Goal: Task Accomplishment & Management: Use online tool/utility

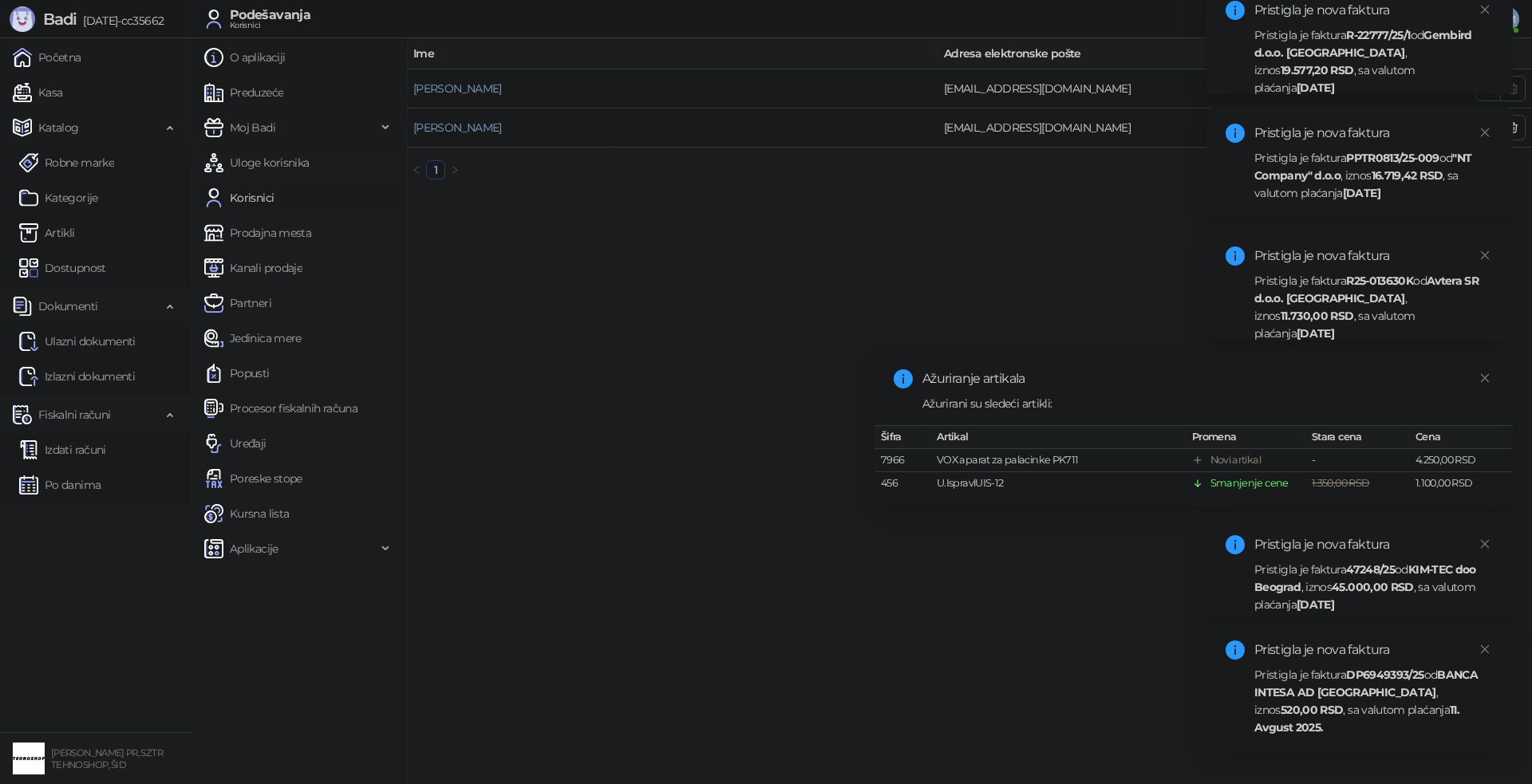
click at [1328, 726] on div "Pristigla je faktura DP6949393/25 od BANCA INTESA AD [GEOGRAPHIC_DATA] , iznos …" at bounding box center [1374, 701] width 239 height 70
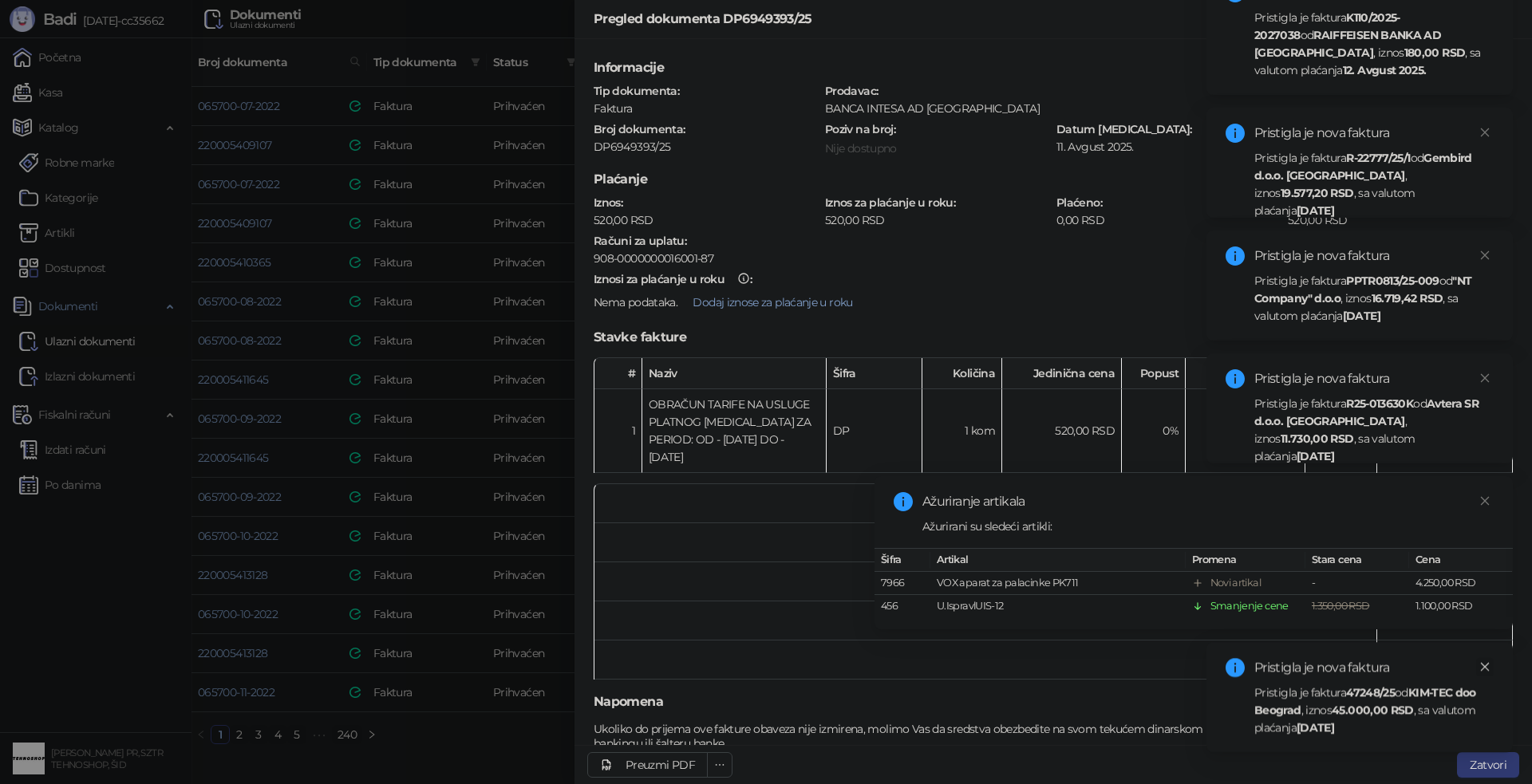
click at [1485, 665] on icon "close" at bounding box center [1485, 667] width 9 height 9
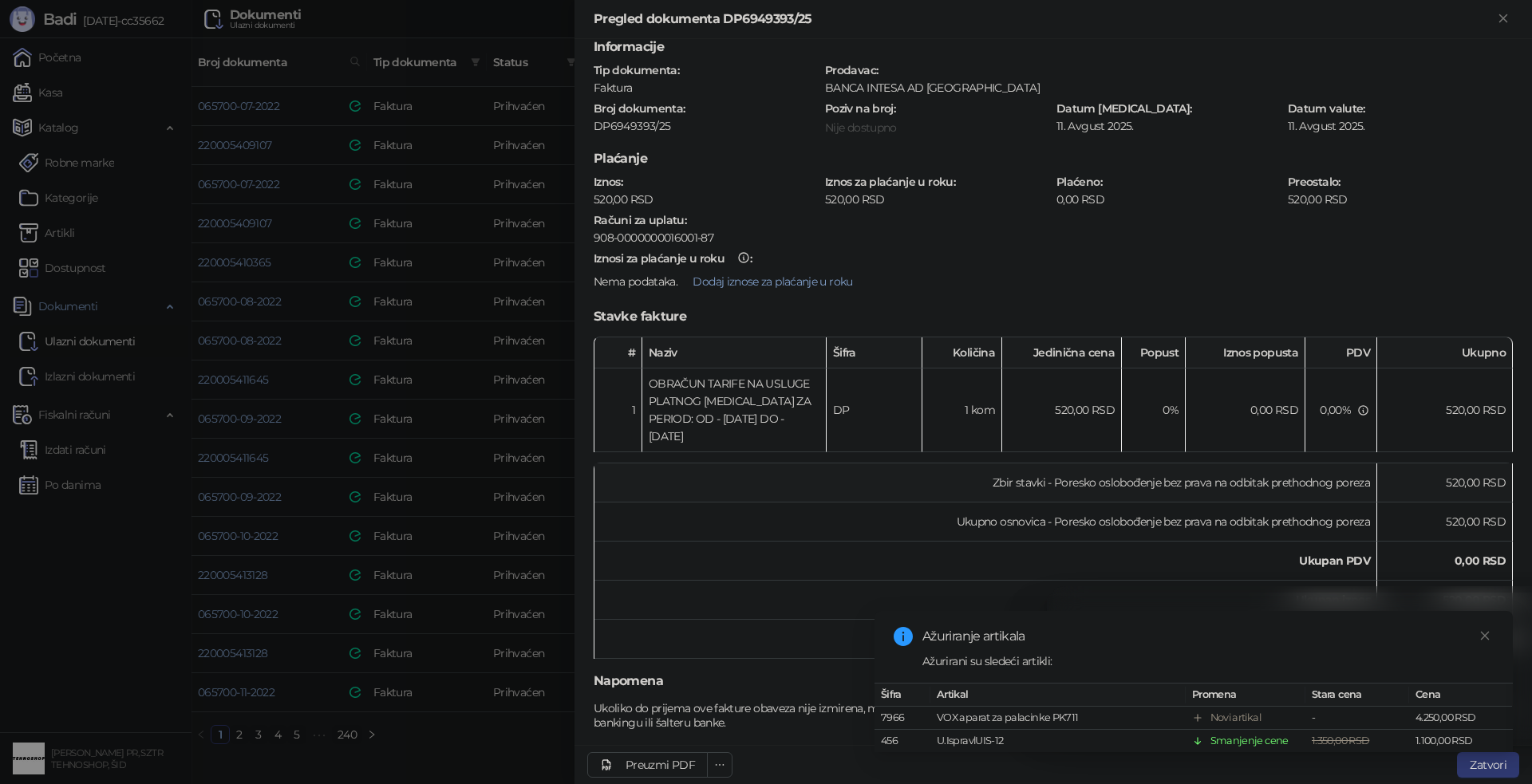
scroll to position [38, 0]
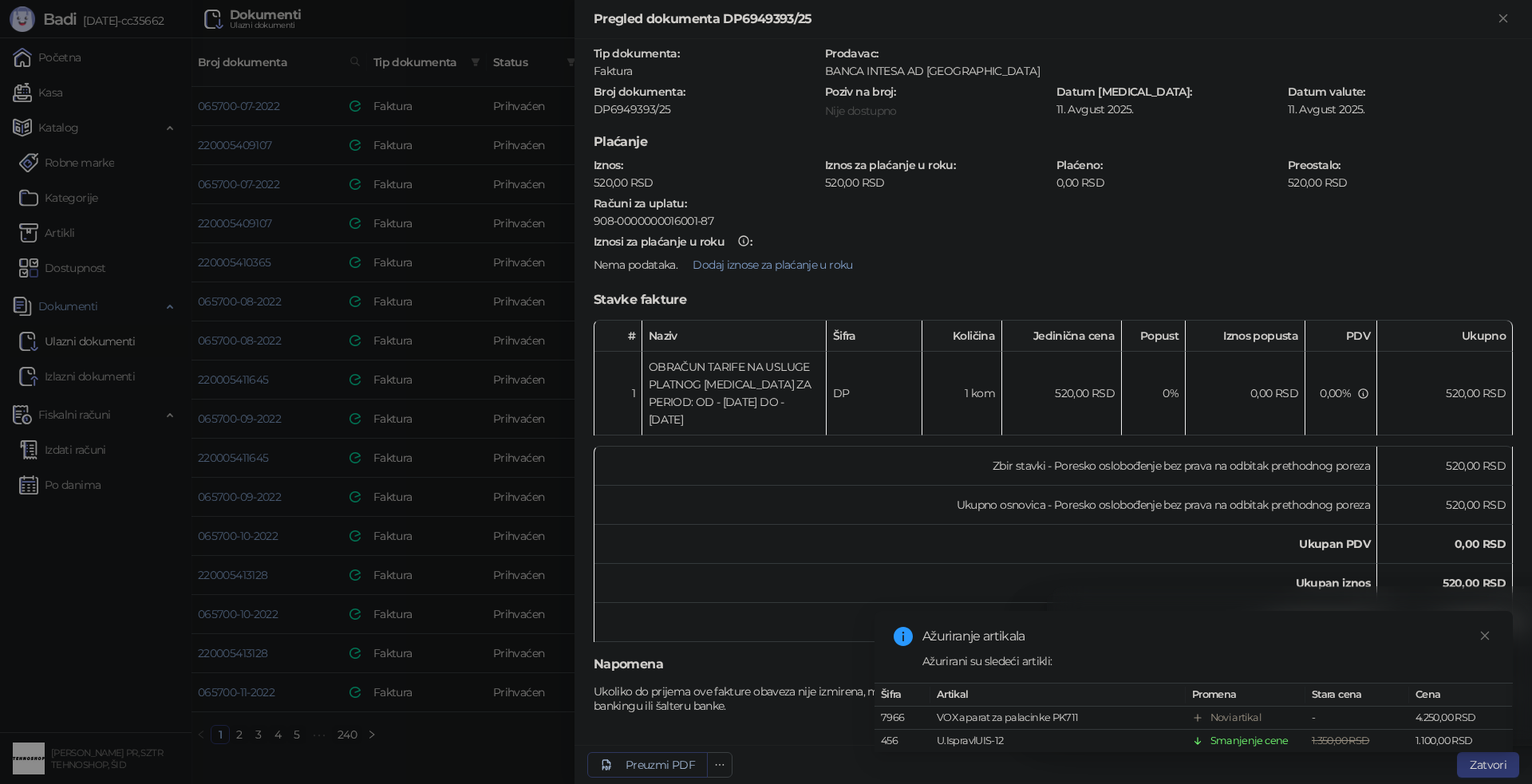
click at [663, 761] on div "Preuzmi PDF" at bounding box center [660, 765] width 69 height 14
click at [662, 770] on div "Preuzmi PDF" at bounding box center [660, 765] width 69 height 14
click at [1498, 16] on icon "Zatvori" at bounding box center [1503, 18] width 14 height 14
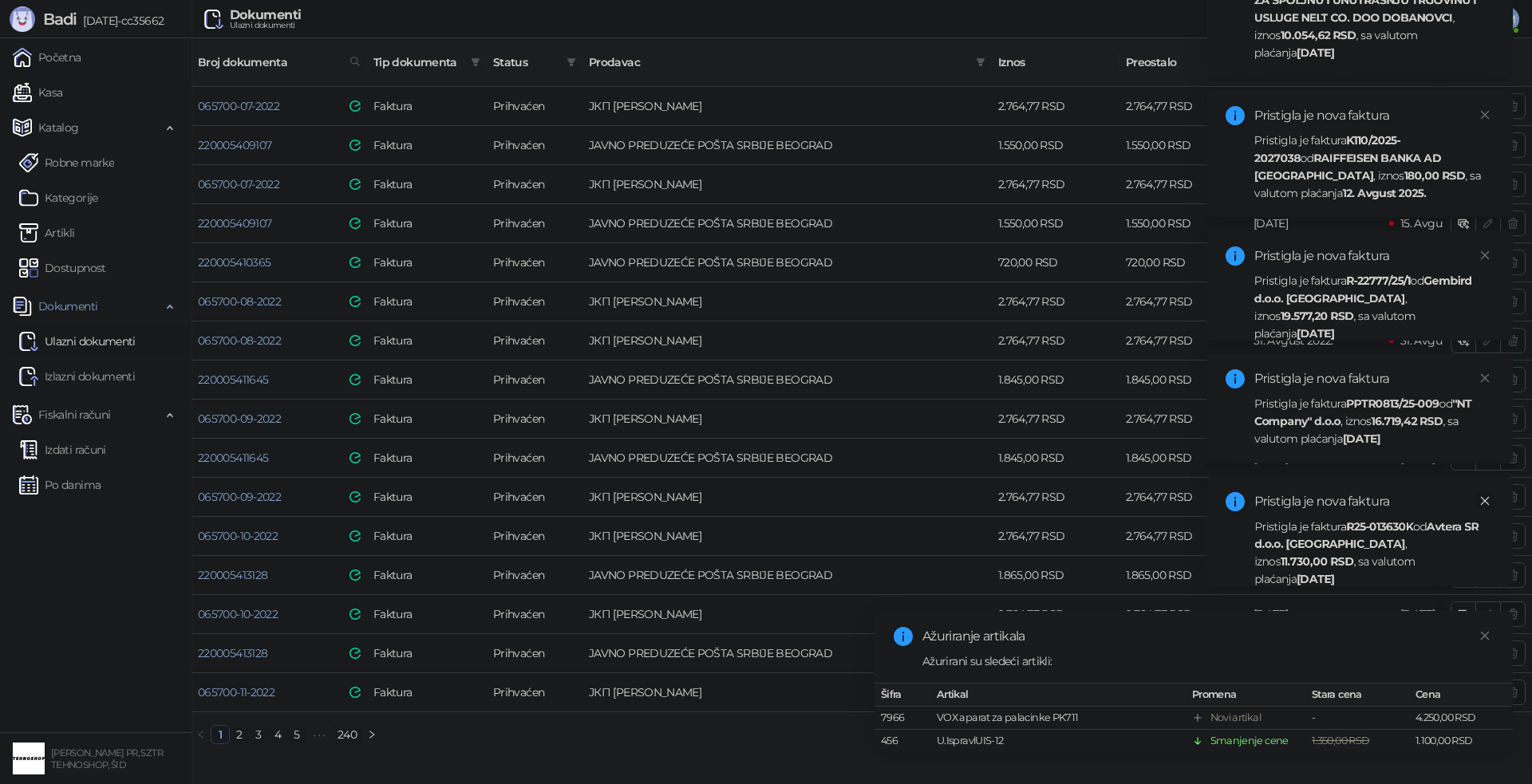
click at [1492, 500] on link "Close" at bounding box center [1485, 500] width 18 height 18
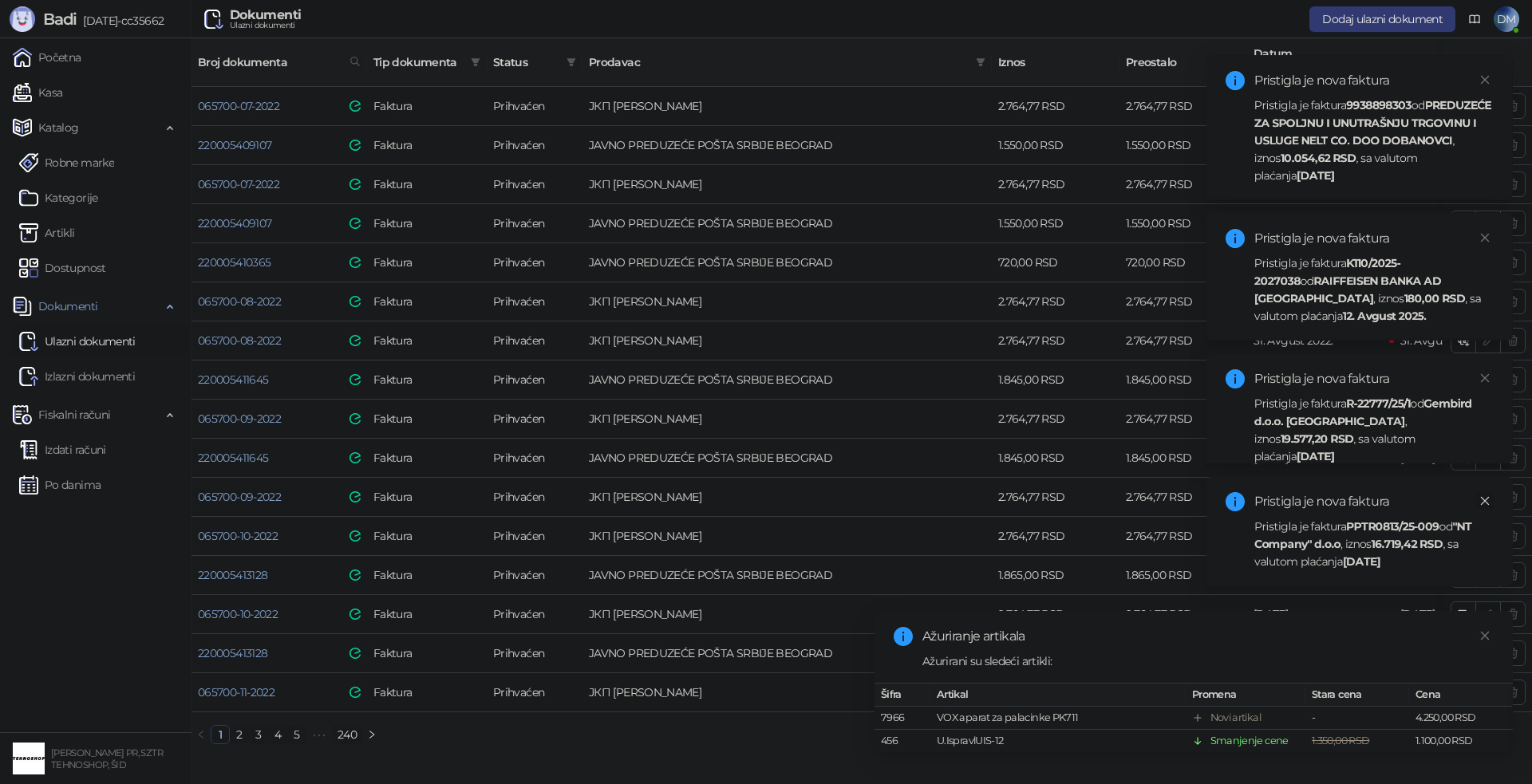
click at [1488, 501] on icon "close" at bounding box center [1485, 500] width 11 height 11
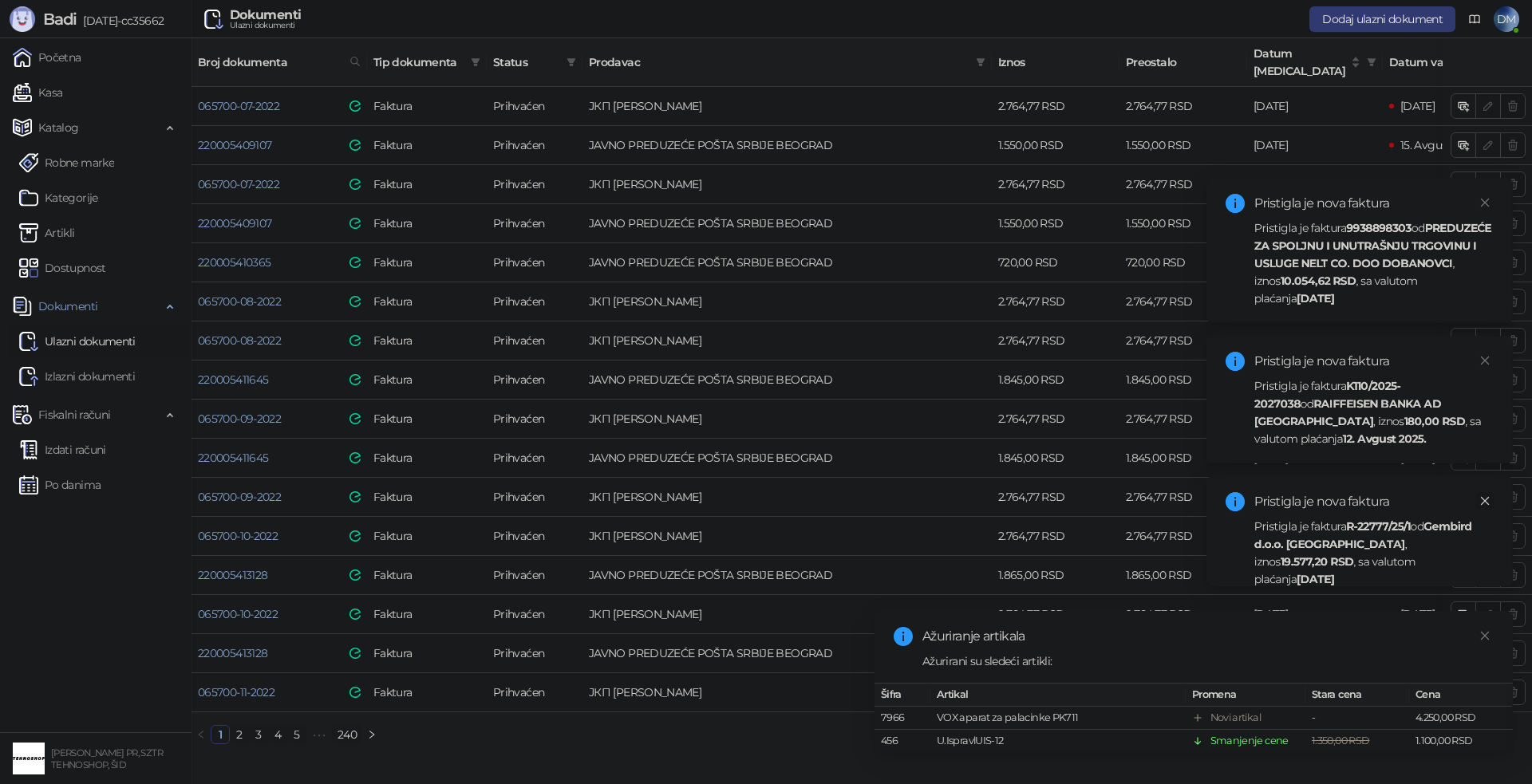
click at [1487, 500] on icon "close" at bounding box center [1485, 500] width 11 height 11
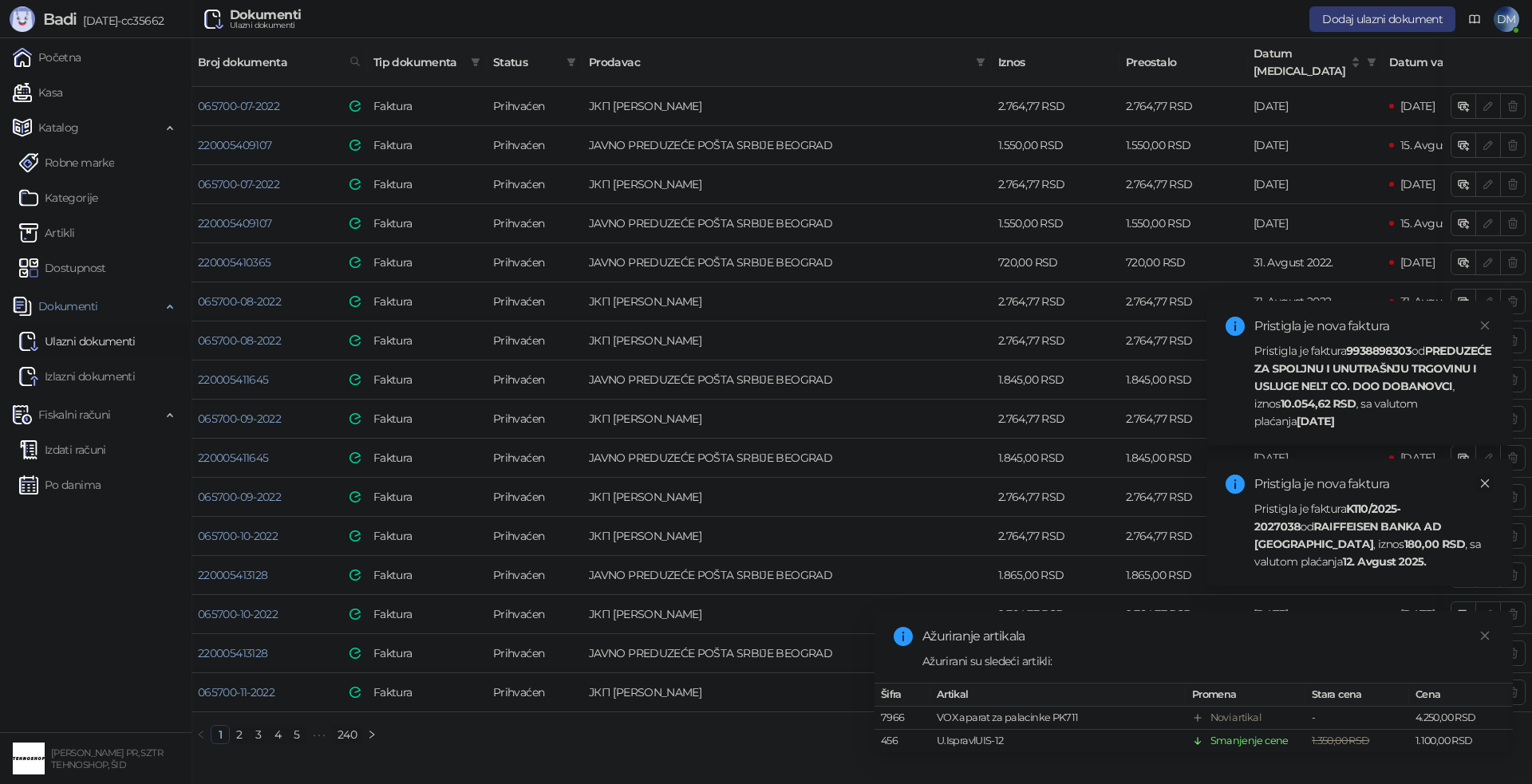
click at [1484, 486] on icon "close" at bounding box center [1485, 483] width 11 height 11
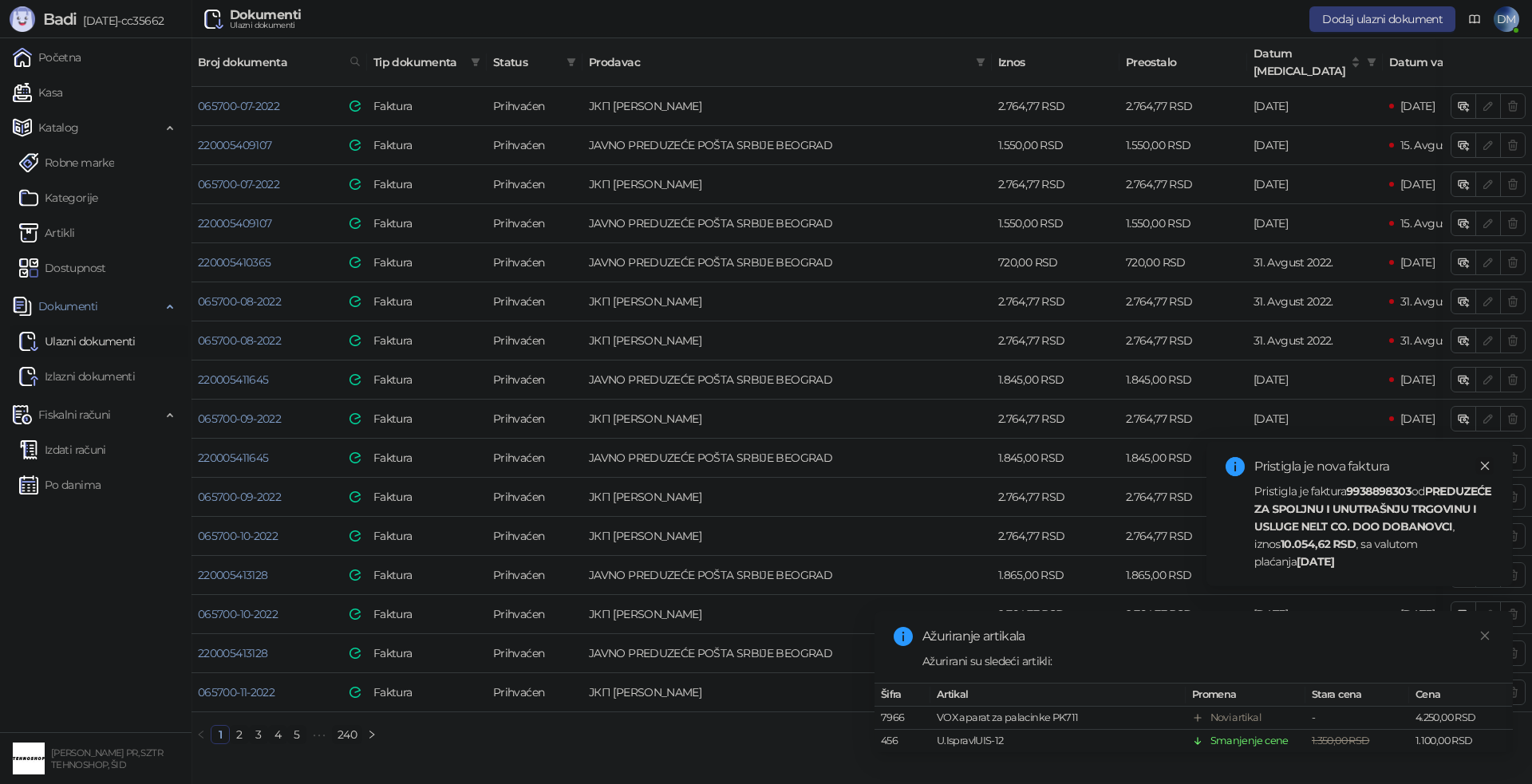
click at [1483, 473] on link "Close" at bounding box center [1485, 465] width 18 height 18
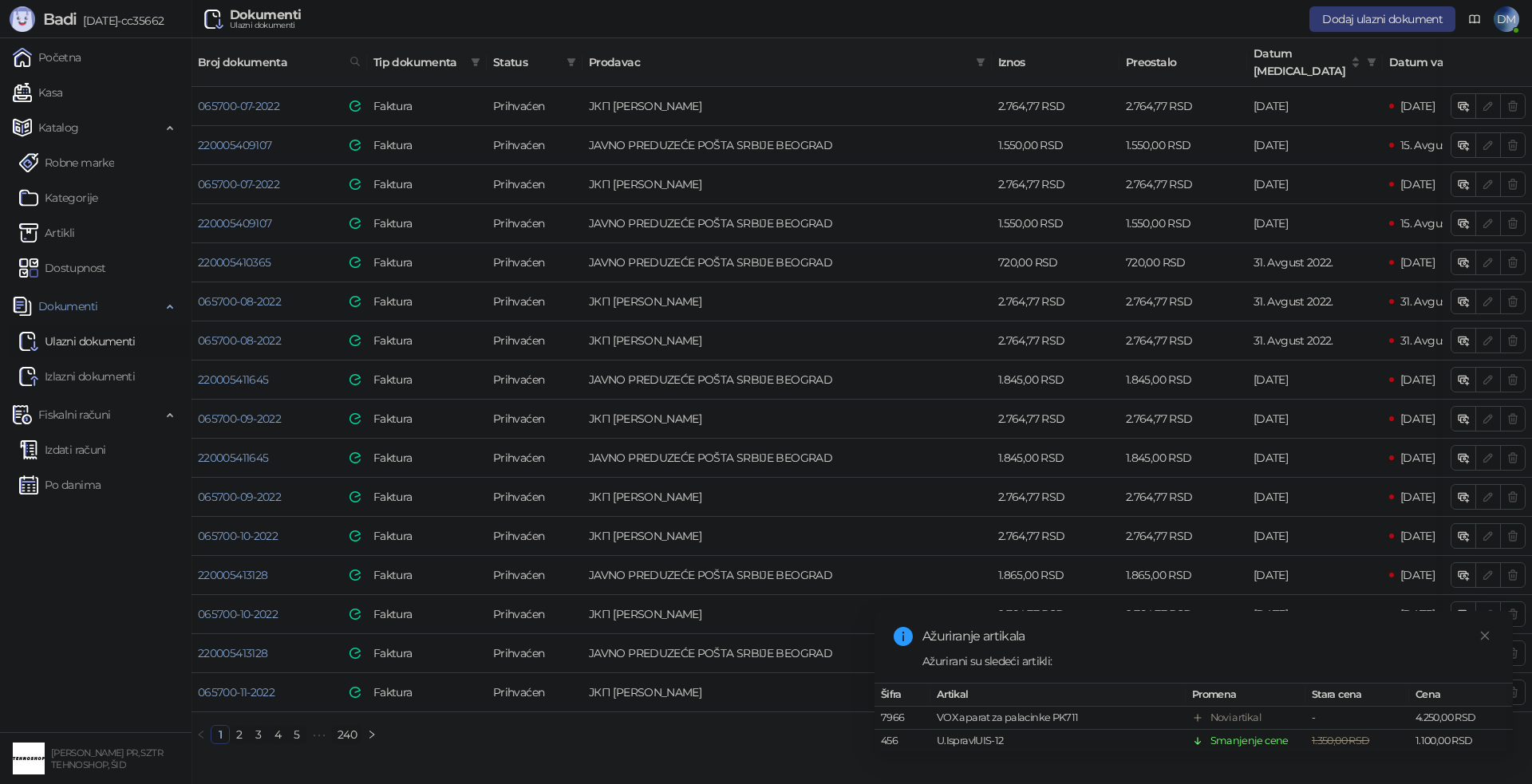
click at [353, 728] on link "240" at bounding box center [347, 735] width 29 height 18
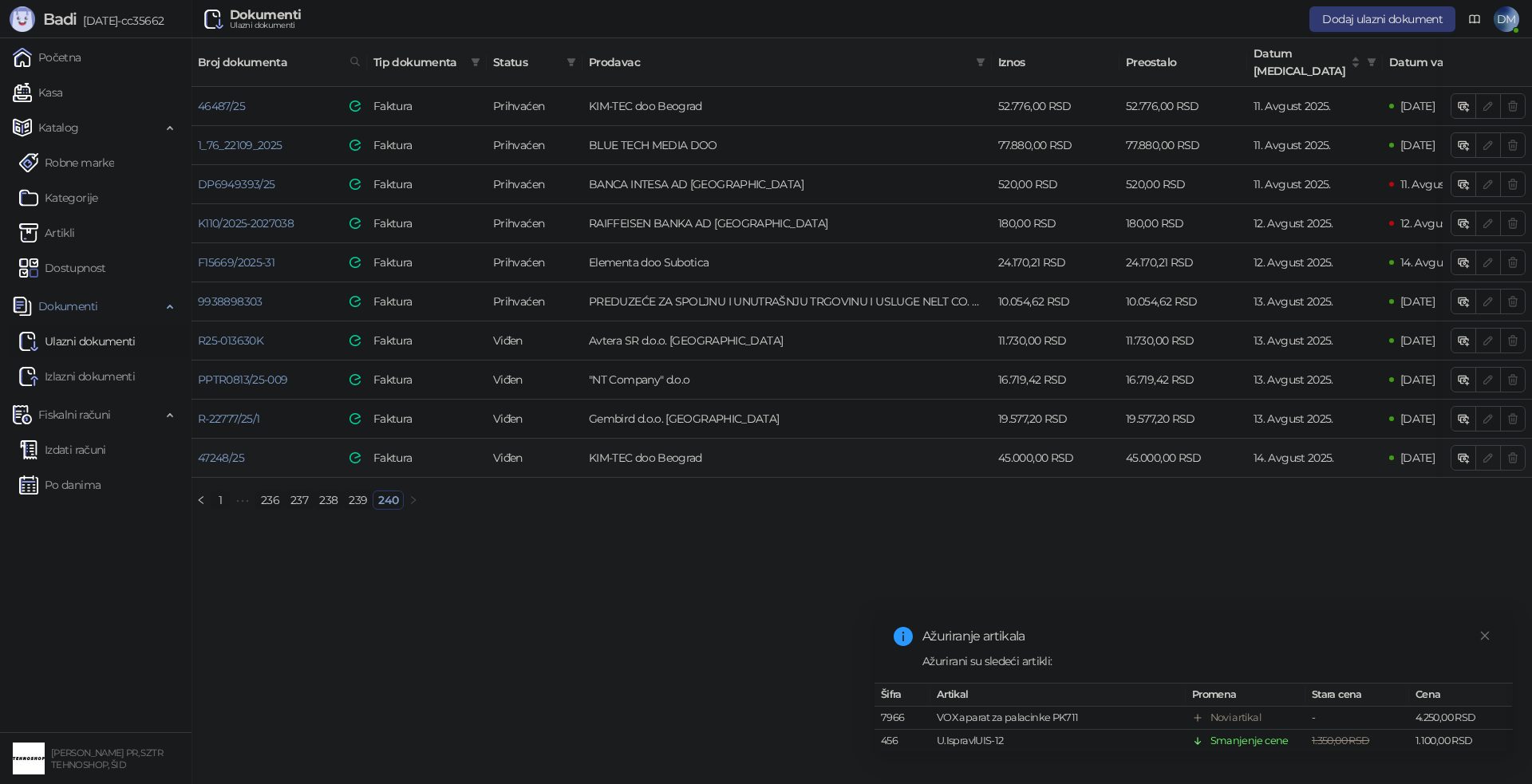
click at [514, 442] on td "Viđen" at bounding box center [534, 458] width 96 height 40
click at [233, 450] on link "47248/25" at bounding box center [220, 457] width 47 height 14
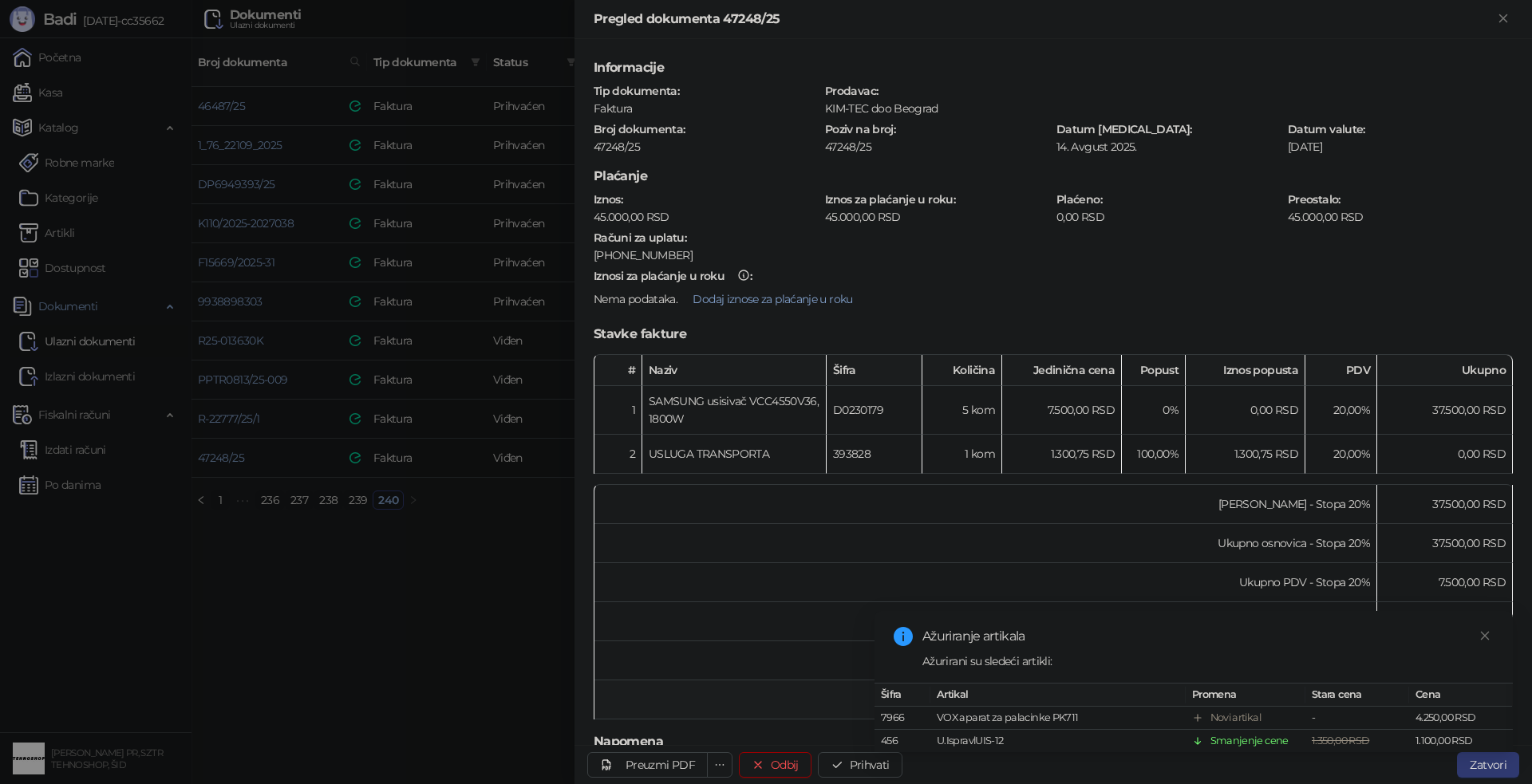
scroll to position [80, 0]
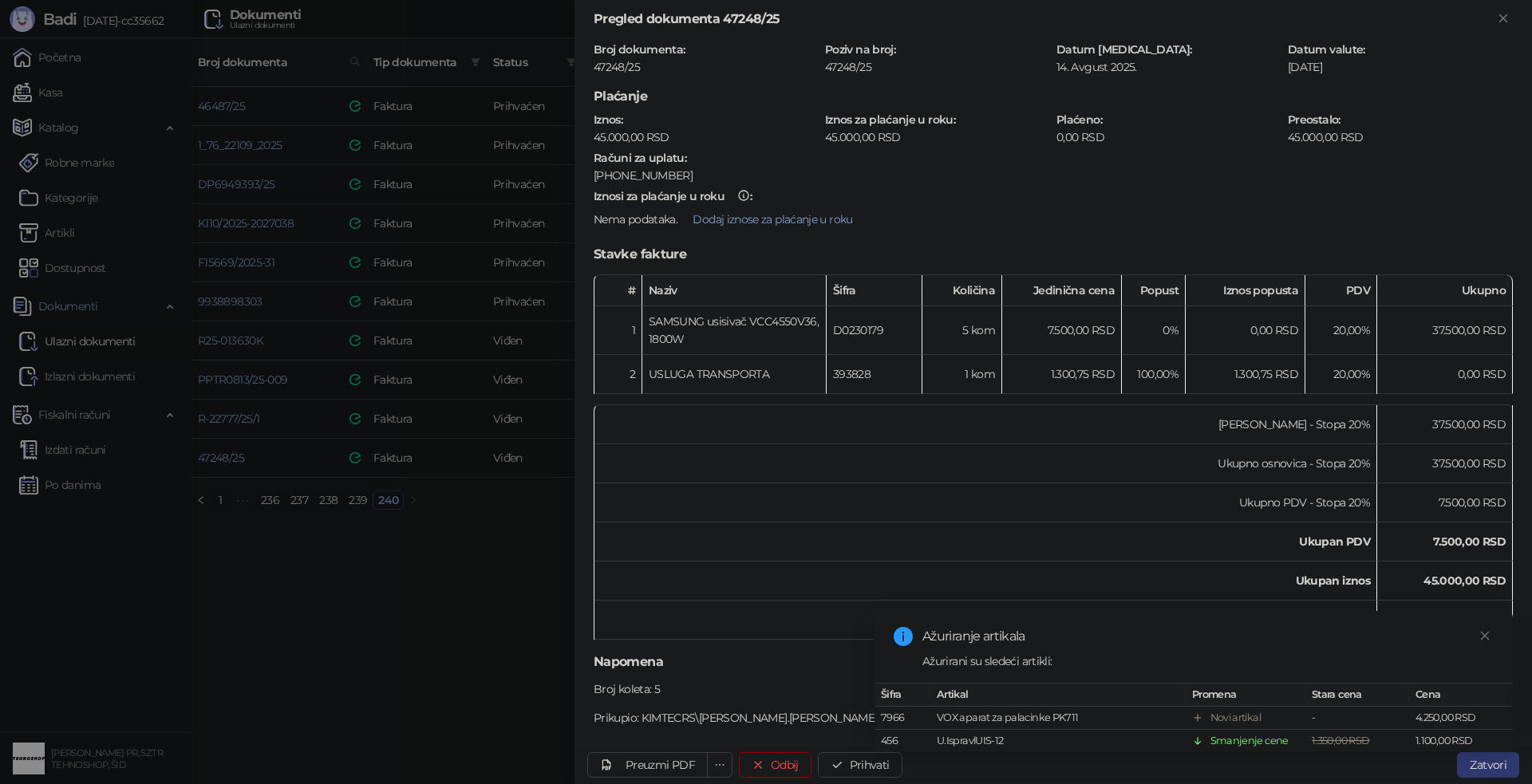
click at [298, 564] on div at bounding box center [766, 392] width 1532 height 784
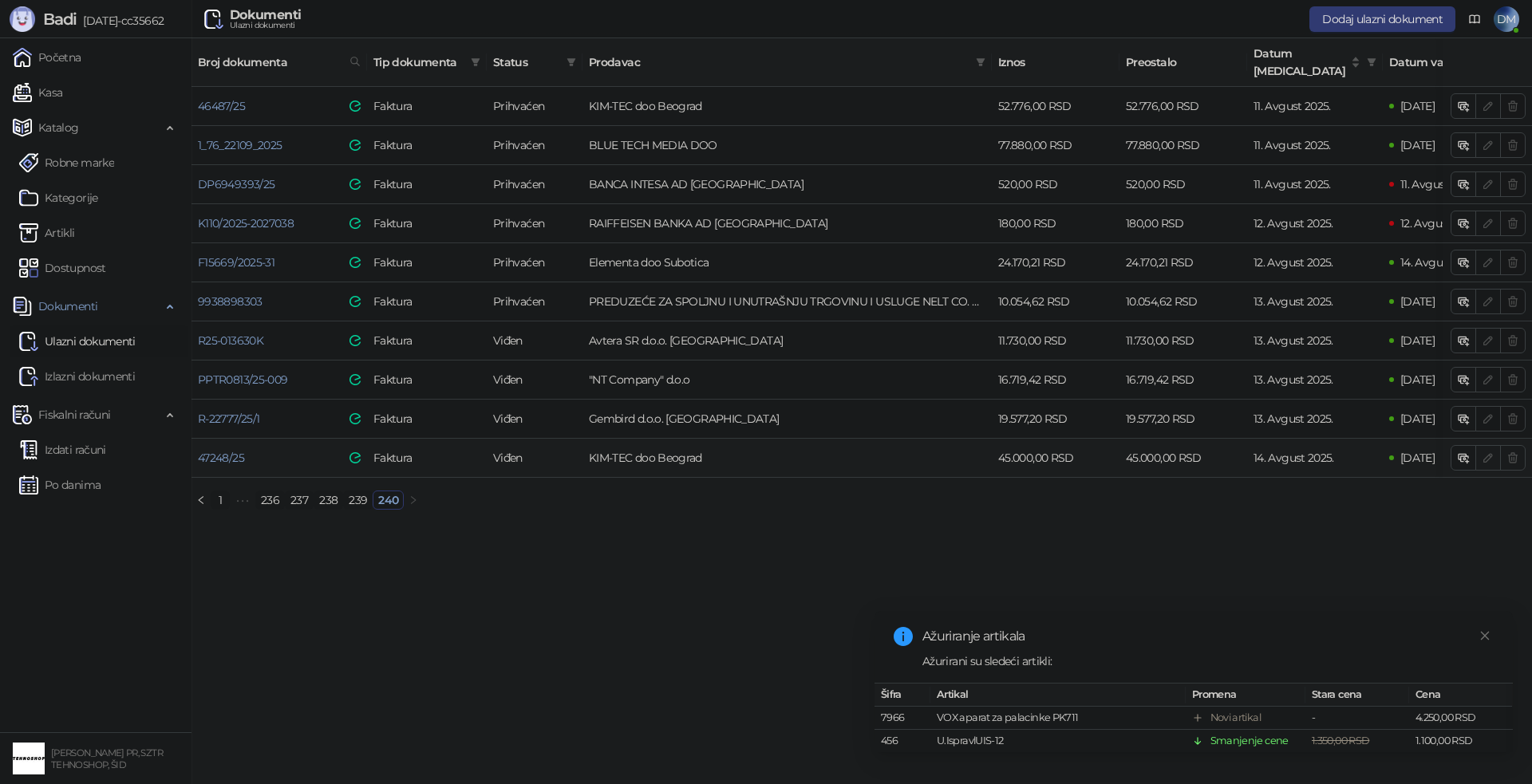
click at [341, 440] on td "47248/25" at bounding box center [279, 458] width 176 height 40
click at [370, 441] on td "Faktura" at bounding box center [427, 458] width 119 height 40
click at [223, 450] on link "47248/25" at bounding box center [220, 457] width 47 height 14
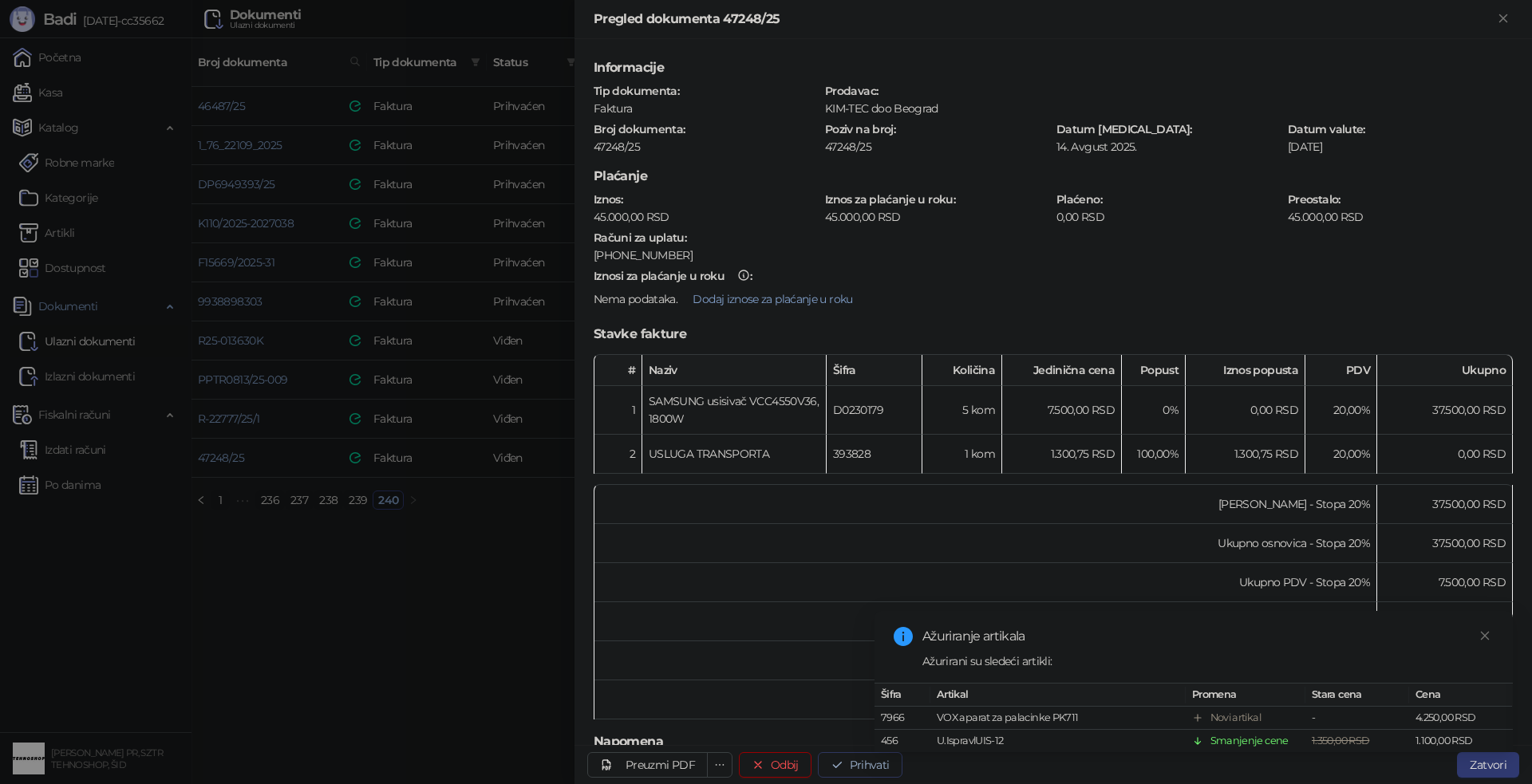
click at [842, 766] on icon "button" at bounding box center [837, 765] width 13 height 13
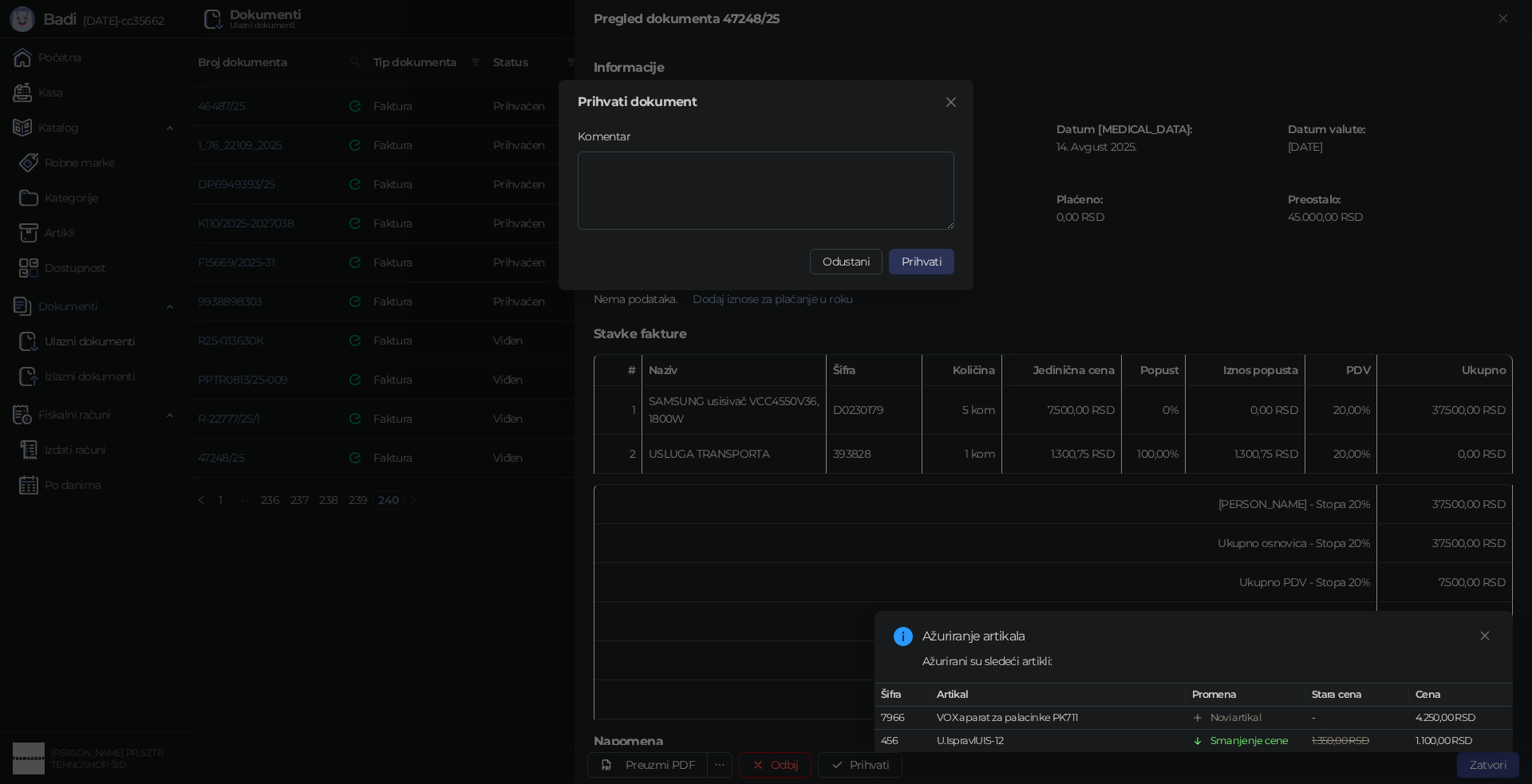
click at [909, 264] on span "Prihvati" at bounding box center [921, 262] width 40 height 14
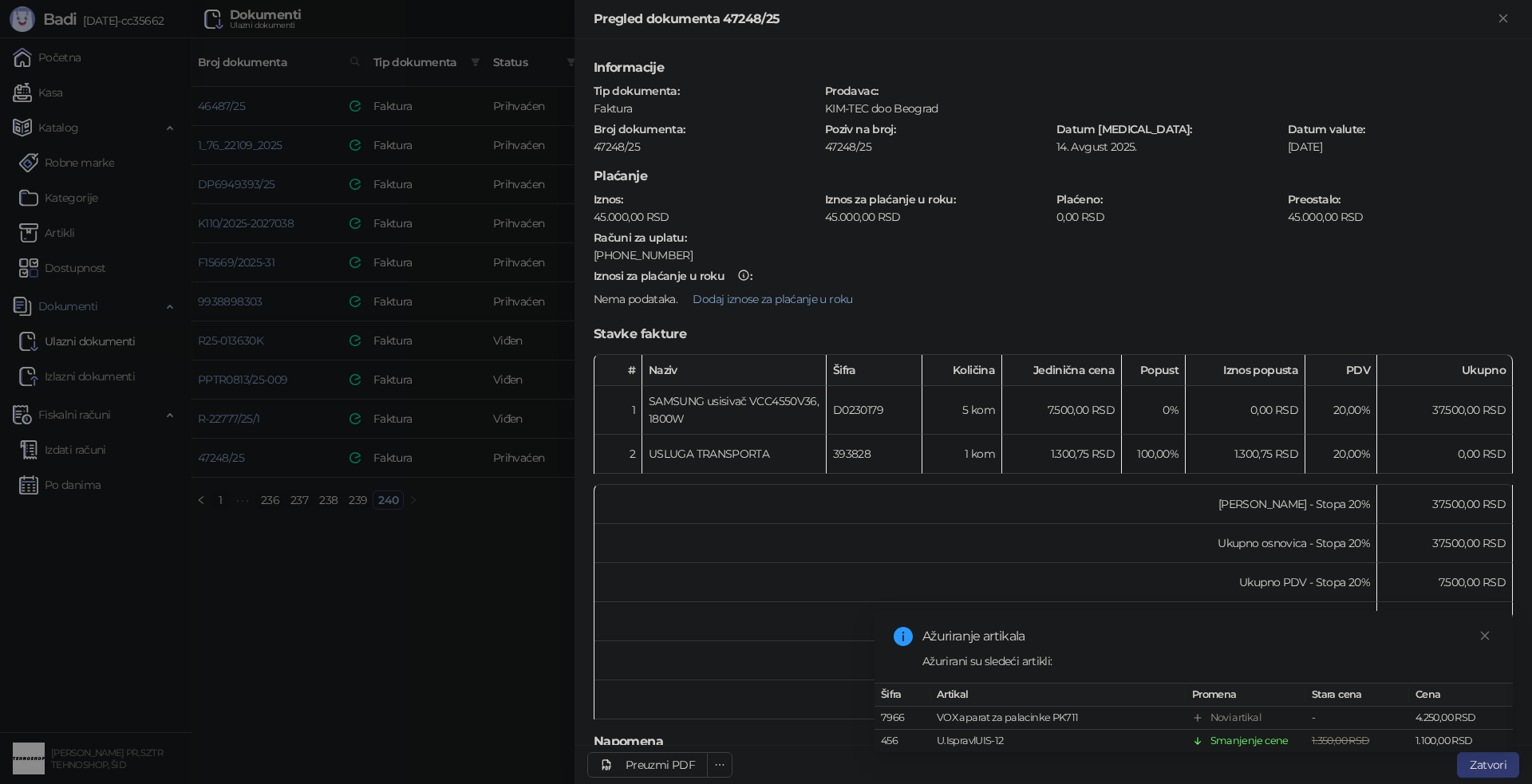
click at [437, 629] on div at bounding box center [766, 392] width 1532 height 784
